Goal: Transaction & Acquisition: Subscribe to service/newsletter

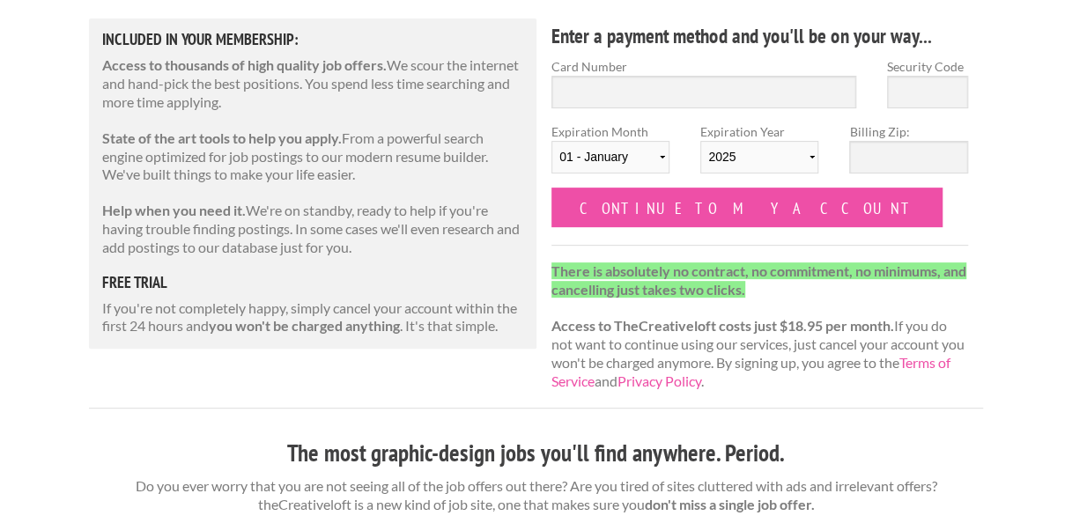
scroll to position [229, 0]
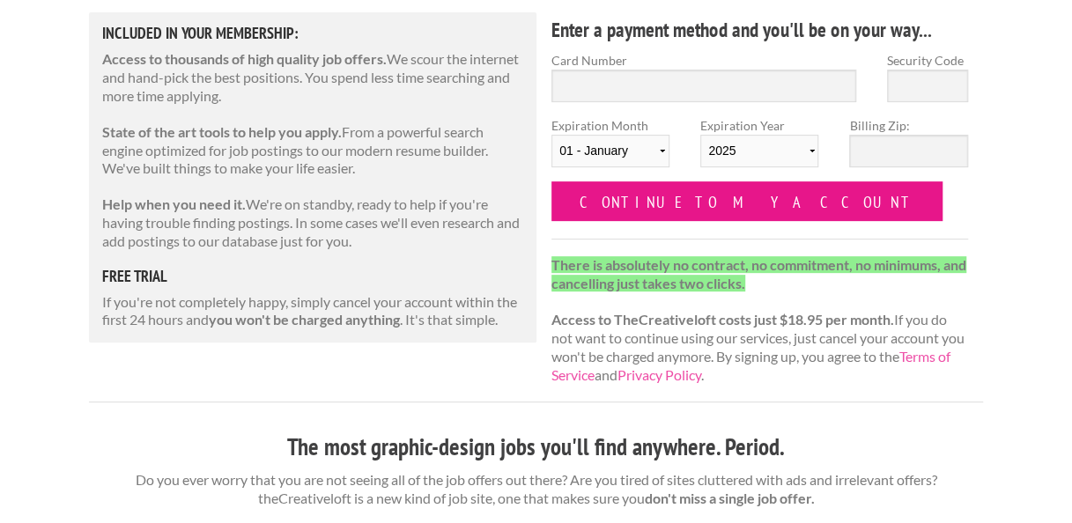
click at [654, 213] on input "Continue to my account" at bounding box center [746, 201] width 391 height 40
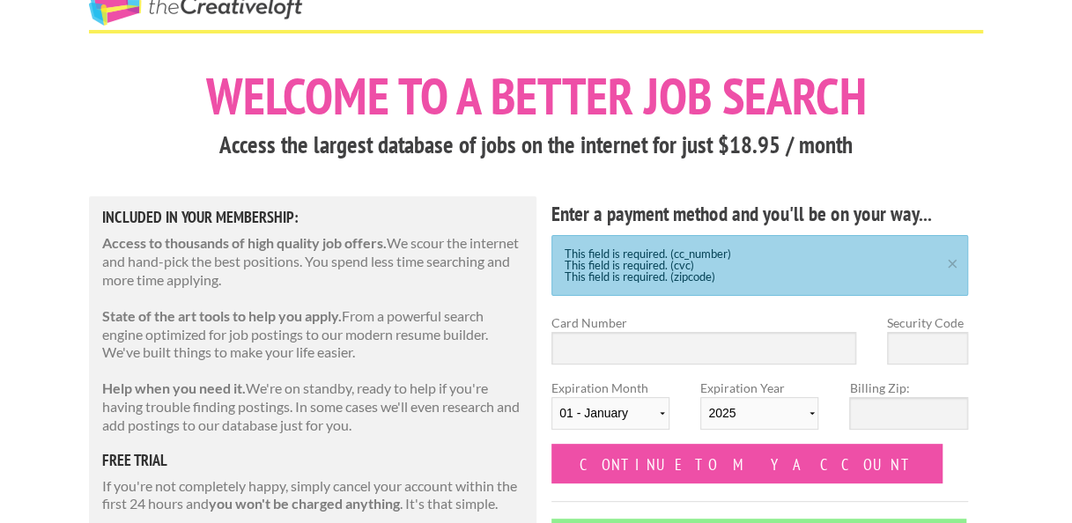
scroll to position [46, 0]
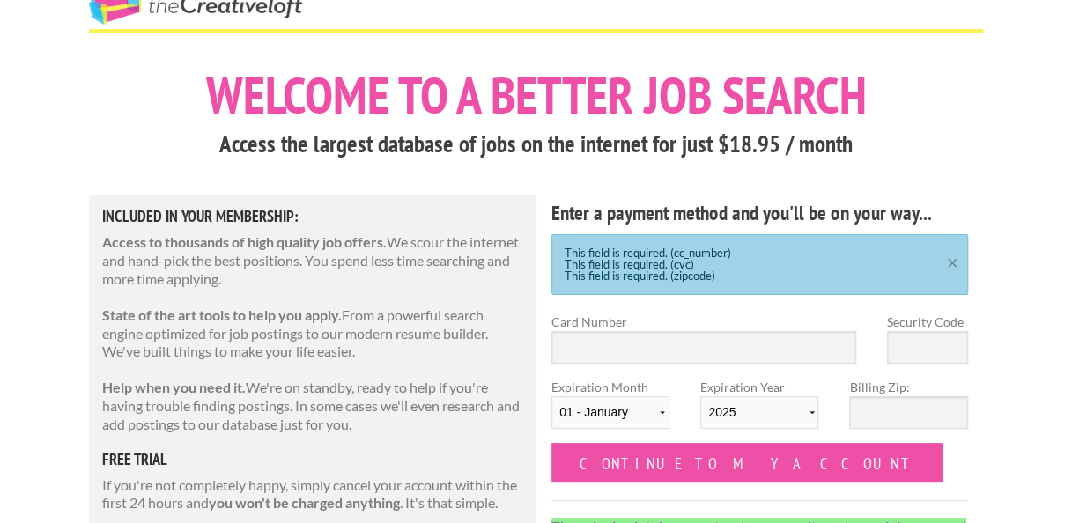
click at [951, 259] on link "×" at bounding box center [952, 259] width 22 height 11
